Goal: Navigation & Orientation: Find specific page/section

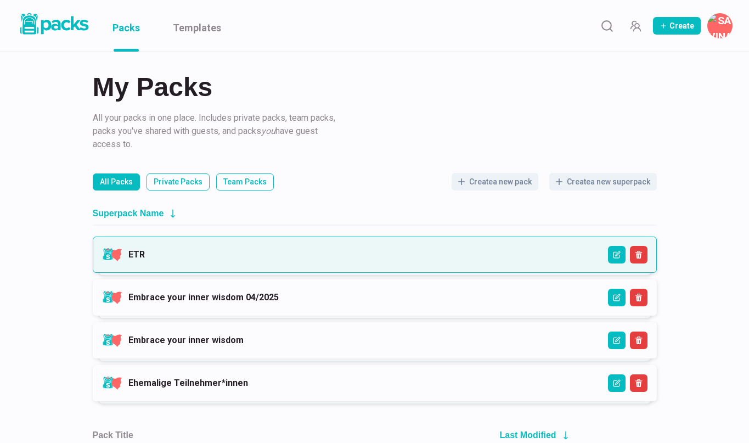
click at [145, 260] on link "ETR" at bounding box center [136, 254] width 16 height 10
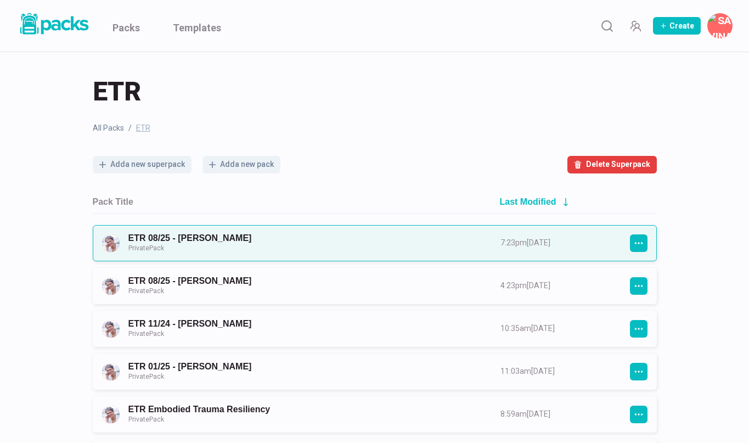
click at [253, 247] on link "ETR 08/25 - [PERSON_NAME] Private Pack" at bounding box center [304, 243] width 352 height 20
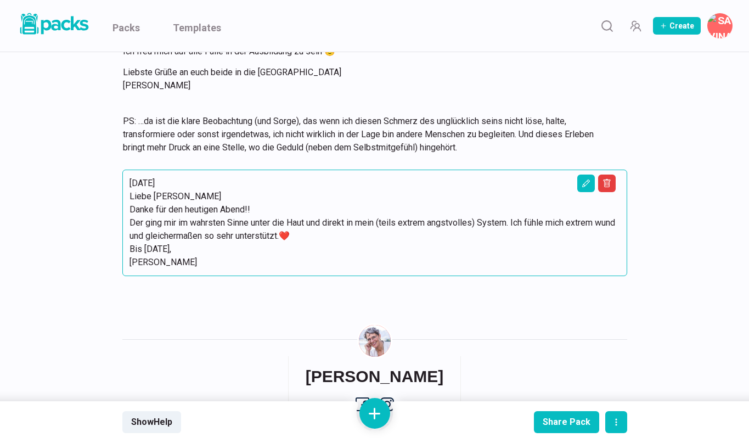
scroll to position [2366, 0]
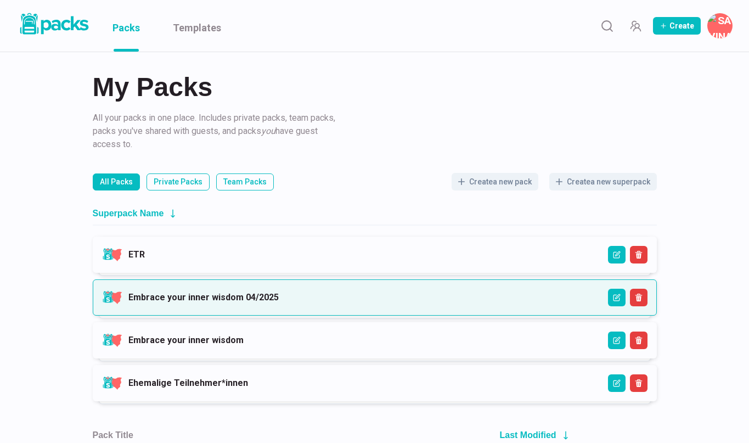
click at [171, 297] on link "Embrace your inner wisdom 04/2025" at bounding box center [203, 297] width 150 height 10
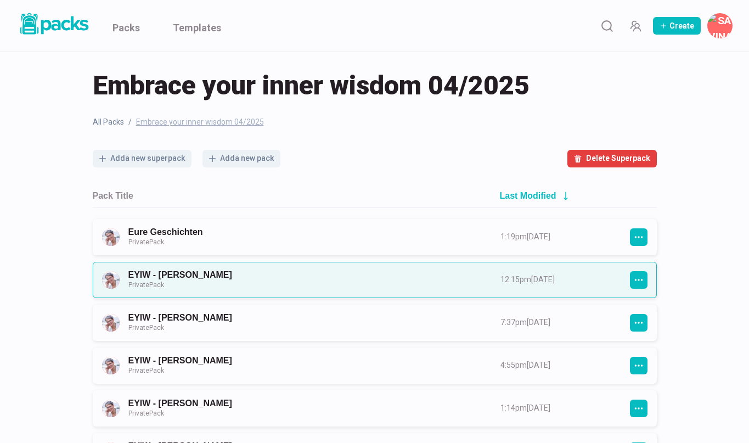
scroll to position [8, 0]
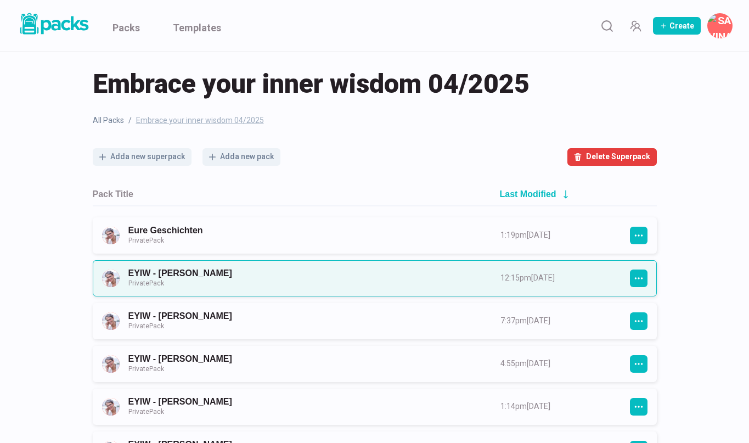
click at [229, 268] on link "EYIW - [PERSON_NAME] Private Pack" at bounding box center [304, 278] width 352 height 20
